Goal: Feedback & Contribution: Submit feedback/report problem

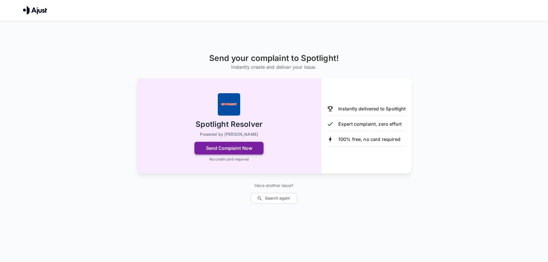
click at [222, 147] on button "Send Complaint Now" at bounding box center [228, 148] width 69 height 13
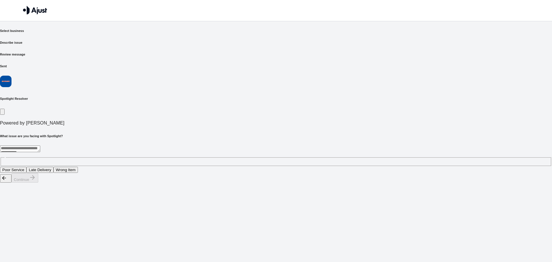
click at [40, 146] on textarea at bounding box center [20, 149] width 40 height 7
type textarea "*"
click at [213, 146] on textarea "**********" at bounding box center [120, 149] width 240 height 7
type textarea "**********"
click at [26, 167] on button "Poor Service" at bounding box center [13, 170] width 26 height 6
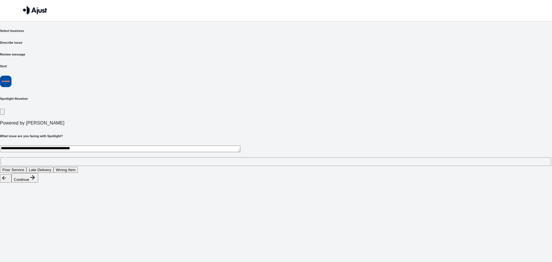
click at [205, 146] on textarea "**********" at bounding box center [120, 149] width 240 height 7
click at [38, 183] on button "Continue" at bounding box center [25, 177] width 27 height 9
click at [40, 146] on textarea at bounding box center [20, 149] width 40 height 7
type textarea "*"
type textarea "**********"
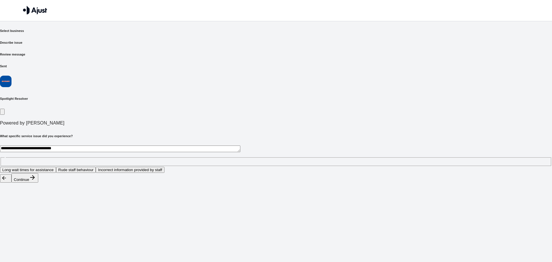
click at [96, 167] on button "Rude staff behaviour" at bounding box center [76, 170] width 40 height 6
click at [38, 183] on button "Continue" at bounding box center [25, 177] width 27 height 9
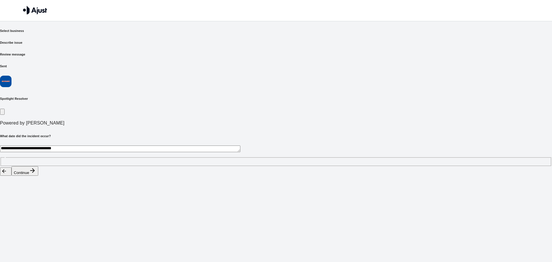
click at [194, 146] on textarea "**********" at bounding box center [120, 149] width 240 height 7
click at [172, 146] on textarea "**********" at bounding box center [120, 149] width 240 height 7
click at [199, 146] on textarea "**********" at bounding box center [120, 149] width 240 height 7
type textarea "**********"
click at [38, 176] on button "Continue" at bounding box center [25, 170] width 27 height 9
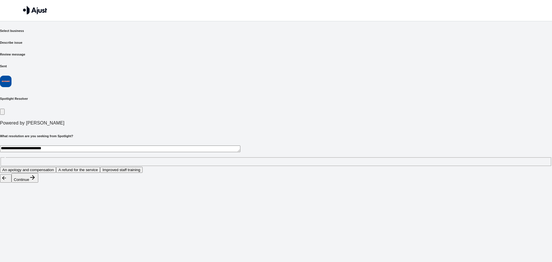
click at [100, 167] on button "A refund for the service" at bounding box center [78, 170] width 44 height 6
click at [38, 183] on button "Continue" at bounding box center [25, 177] width 27 height 9
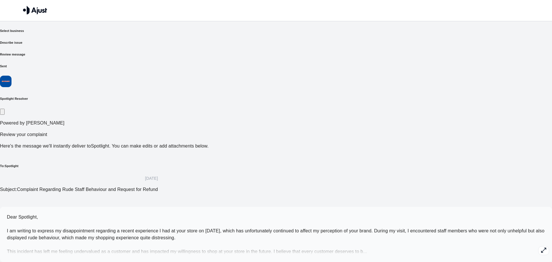
click at [541, 247] on icon "button" at bounding box center [544, 250] width 7 height 7
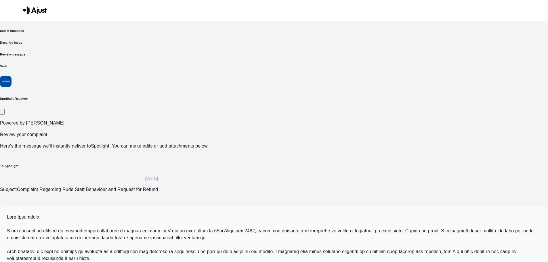
click at [167, 215] on span at bounding box center [270, 259] width 527 height 88
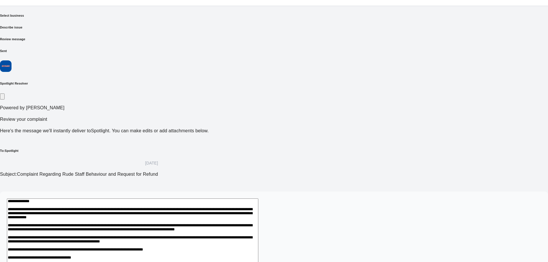
scroll to position [29, 0]
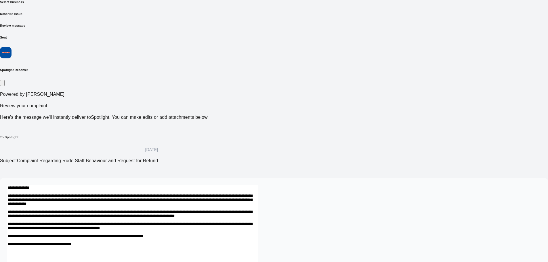
click at [148, 185] on textarea at bounding box center [132, 244] width 251 height 119
click at [218, 185] on textarea at bounding box center [132, 244] width 251 height 119
click at [201, 185] on textarea at bounding box center [132, 244] width 251 height 119
click at [258, 185] on textarea at bounding box center [132, 244] width 251 height 119
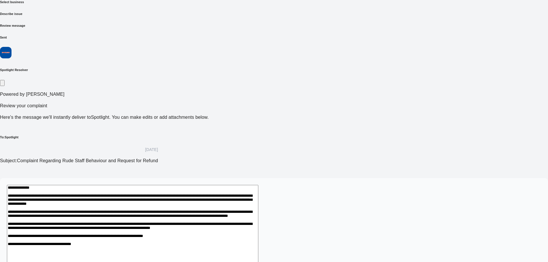
click at [235, 189] on textarea at bounding box center [132, 244] width 251 height 119
click at [179, 188] on textarea at bounding box center [132, 244] width 251 height 119
click at [205, 188] on textarea at bounding box center [132, 244] width 251 height 119
click at [217, 189] on textarea at bounding box center [132, 244] width 251 height 119
click at [205, 187] on textarea at bounding box center [132, 244] width 251 height 119
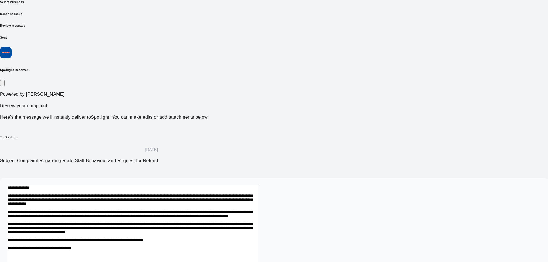
click at [258, 195] on textarea at bounding box center [132, 248] width 251 height 126
click at [209, 203] on textarea at bounding box center [132, 248] width 251 height 126
click at [225, 203] on textarea at bounding box center [132, 248] width 251 height 126
paste textarea "*******"
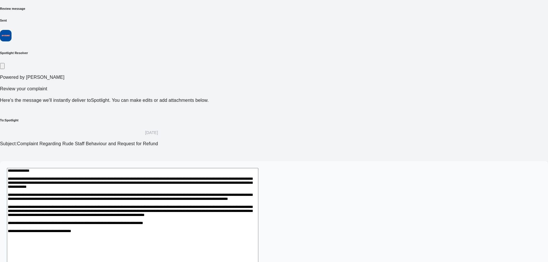
scroll to position [53, 0]
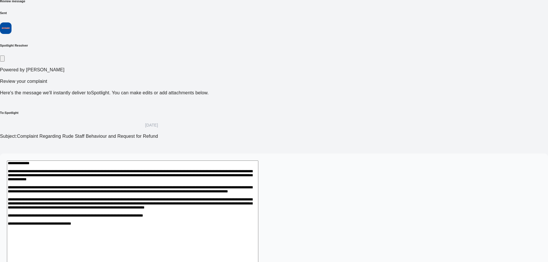
click at [258, 161] on textarea at bounding box center [132, 224] width 251 height 126
click at [214, 161] on textarea at bounding box center [132, 224] width 251 height 126
click at [211, 161] on textarea at bounding box center [132, 224] width 251 height 126
click at [245, 161] on textarea at bounding box center [132, 224] width 251 height 126
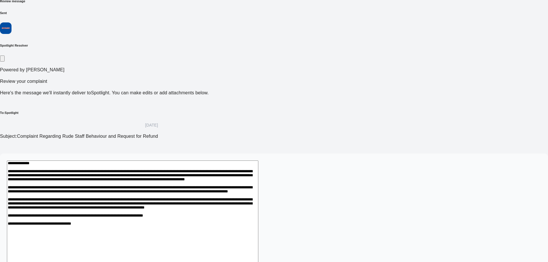
click at [258, 161] on textarea at bounding box center [132, 227] width 251 height 132
click at [258, 170] on textarea at bounding box center [132, 227] width 251 height 132
click at [223, 186] on textarea at bounding box center [132, 227] width 251 height 132
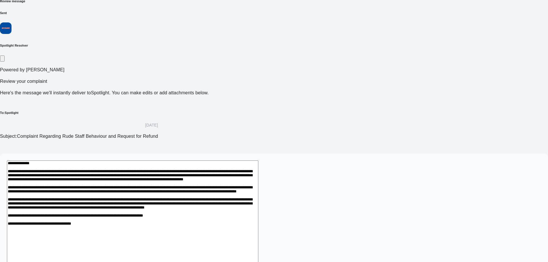
click at [239, 185] on textarea at bounding box center [132, 227] width 251 height 132
drag, startPoint x: 285, startPoint y: 183, endPoint x: 286, endPoint y: 187, distance: 4.4
click at [258, 187] on textarea at bounding box center [132, 230] width 251 height 139
click at [258, 185] on textarea at bounding box center [132, 230] width 251 height 139
click at [258, 184] on textarea at bounding box center [132, 230] width 251 height 139
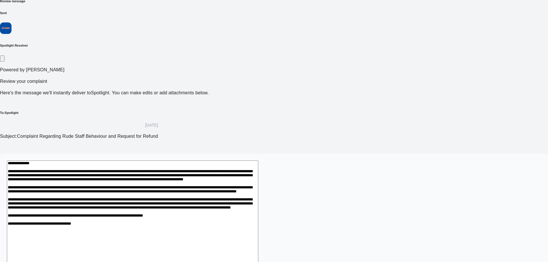
click at [258, 184] on textarea at bounding box center [132, 230] width 251 height 139
click at [239, 184] on textarea at bounding box center [132, 230] width 251 height 139
click at [258, 185] on textarea at bounding box center [132, 230] width 251 height 139
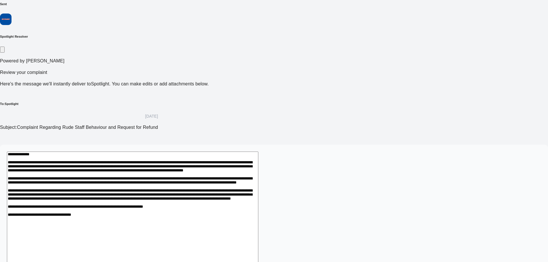
scroll to position [66, 0]
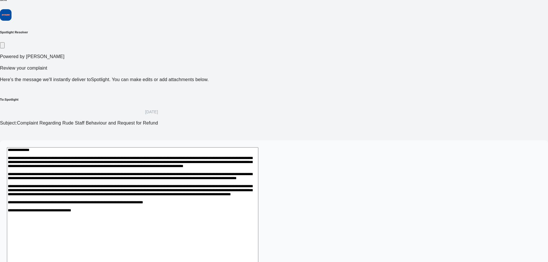
click at [247, 204] on textarea at bounding box center [132, 216] width 251 height 139
paste textarea "**********"
click at [148, 210] on textarea at bounding box center [132, 229] width 251 height 165
click at [150, 208] on textarea at bounding box center [132, 233] width 251 height 172
click at [156, 212] on textarea at bounding box center [132, 233] width 251 height 172
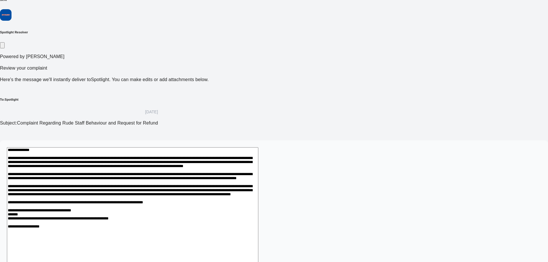
click at [148, 209] on div "*" at bounding box center [274, 234] width 548 height 188
click at [149, 210] on textarea at bounding box center [132, 233] width 251 height 172
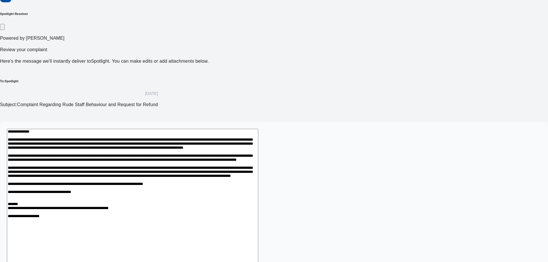
scroll to position [95, 0]
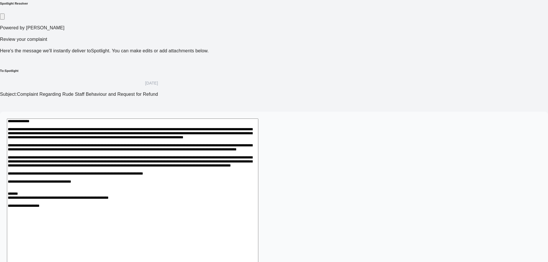
click at [148, 214] on textarea at bounding box center [132, 211] width 251 height 185
click at [153, 182] on textarea at bounding box center [132, 208] width 251 height 179
click at [169, 196] on textarea at bounding box center [132, 208] width 251 height 179
click at [149, 180] on textarea at bounding box center [132, 208] width 251 height 179
click at [149, 201] on textarea at bounding box center [132, 211] width 251 height 185
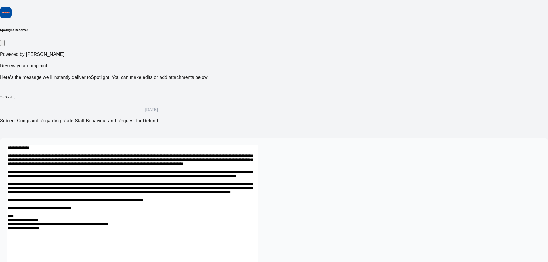
scroll to position [38, 0]
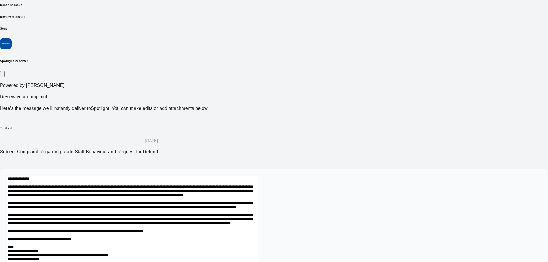
type textarea "**********"
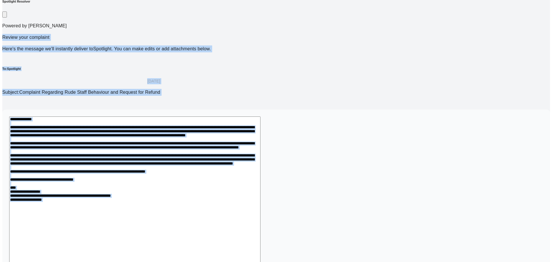
scroll to position [106, 0]
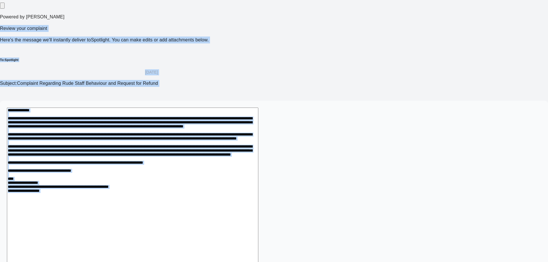
drag, startPoint x: 134, startPoint y: 42, endPoint x: 318, endPoint y: 263, distance: 287.6
click at [318, 262] on html "Send your complaint to Spotlight Select business Describe issue Review message …" at bounding box center [274, 110] width 548 height 432
copy div "**********"
click at [197, 108] on textarea at bounding box center [132, 197] width 251 height 179
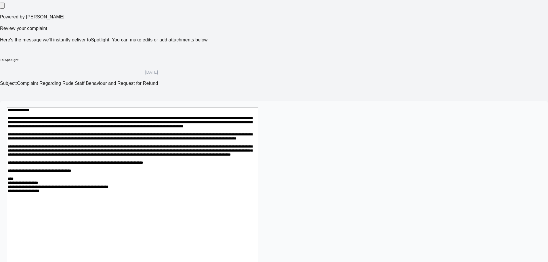
drag, startPoint x: 147, startPoint y: 30, endPoint x: 161, endPoint y: 35, distance: 14.6
click at [161, 101] on div "*" at bounding box center [274, 198] width 548 height 194
drag, startPoint x: 148, startPoint y: 31, endPoint x: 301, endPoint y: 198, distance: 226.6
click at [258, 198] on textarea at bounding box center [132, 197] width 251 height 179
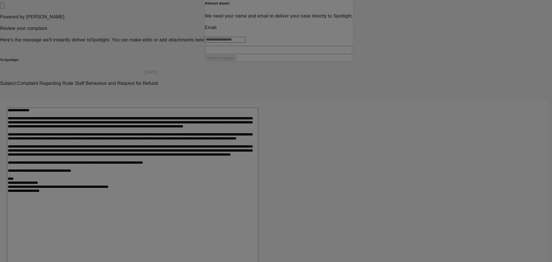
click at [246, 43] on input "text" at bounding box center [225, 40] width 41 height 6
type input "**********"
click at [246, 47] on input "text" at bounding box center [225, 44] width 41 height 6
type input "*******"
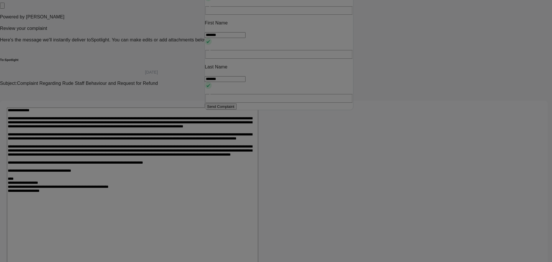
click at [237, 110] on button "Send Complaint" at bounding box center [221, 107] width 32 height 6
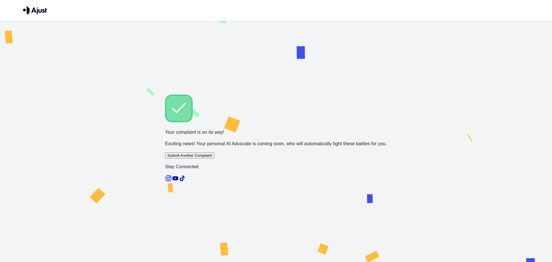
scroll to position [0, 0]
